Goal: Navigation & Orientation: Find specific page/section

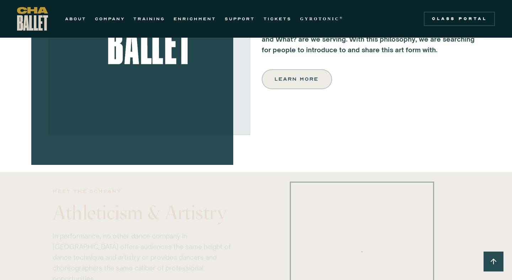
scroll to position [323, 0]
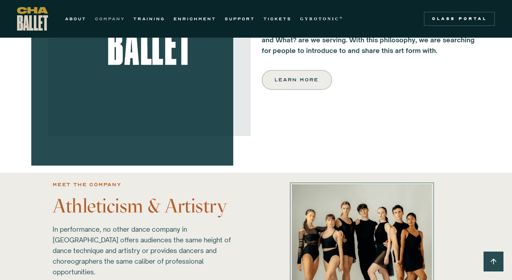
click at [109, 19] on link "COMPANY" at bounding box center [110, 19] width 30 height 9
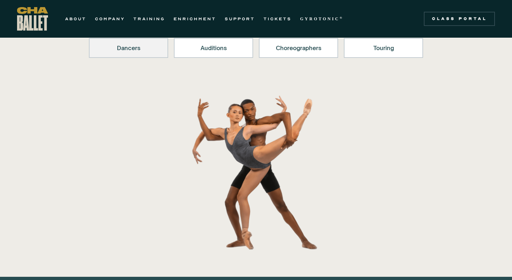
click at [133, 49] on div "Dancers" at bounding box center [128, 48] width 61 height 9
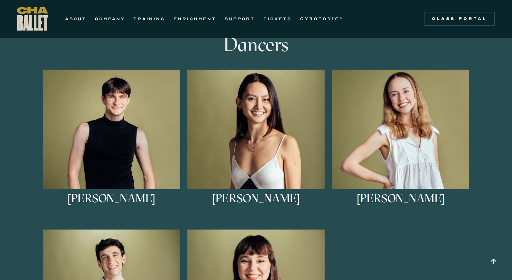
scroll to position [387, 0]
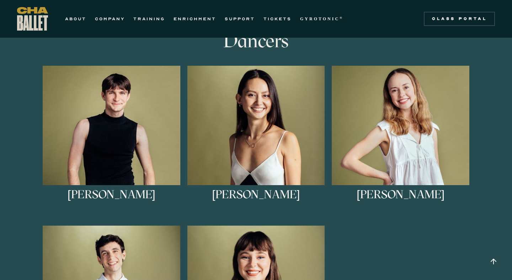
scroll to position [111, 0]
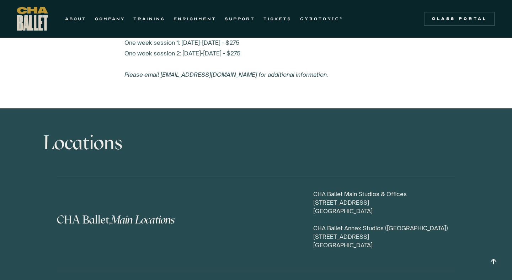
scroll to position [3225, 0]
